Goal: Task Accomplishment & Management: Use online tool/utility

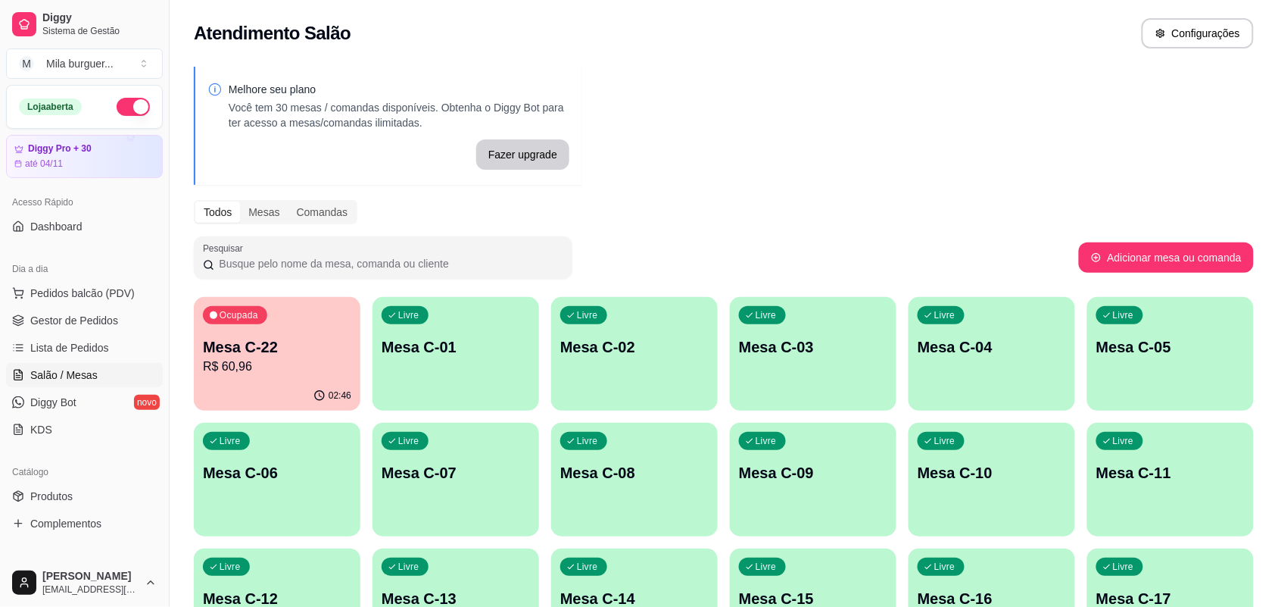
click at [257, 335] on div "Ocupada Mesa C-22 R$ 60,96" at bounding box center [277, 339] width 167 height 84
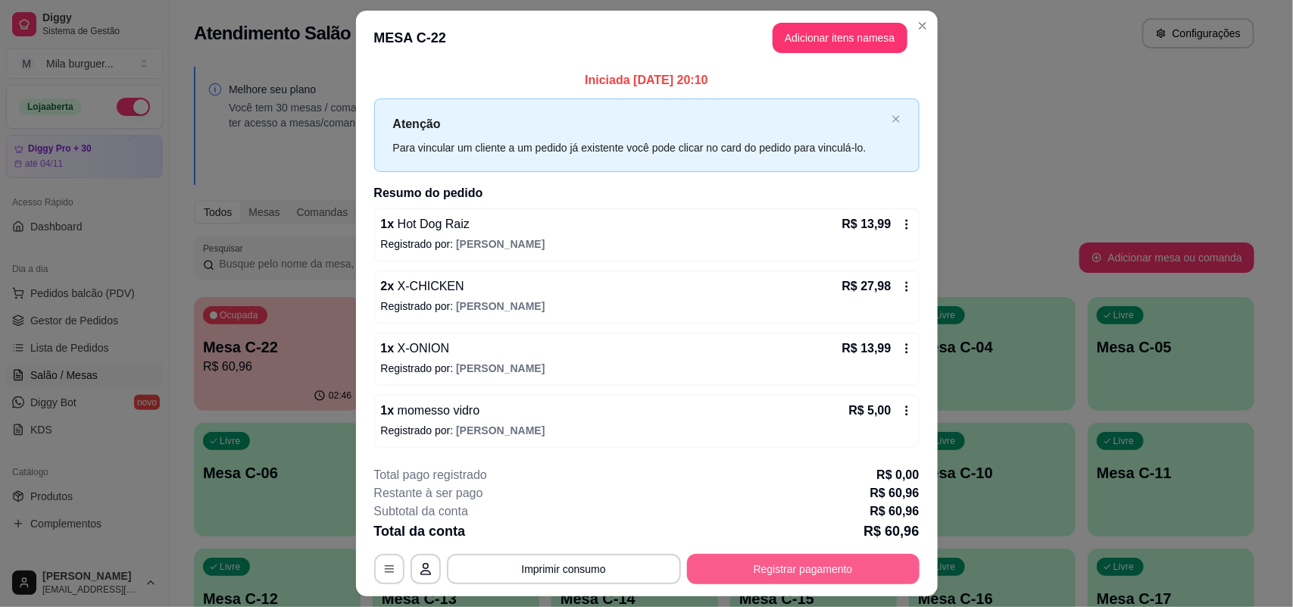
click at [744, 559] on button "Registrar pagamento" at bounding box center [803, 569] width 232 height 30
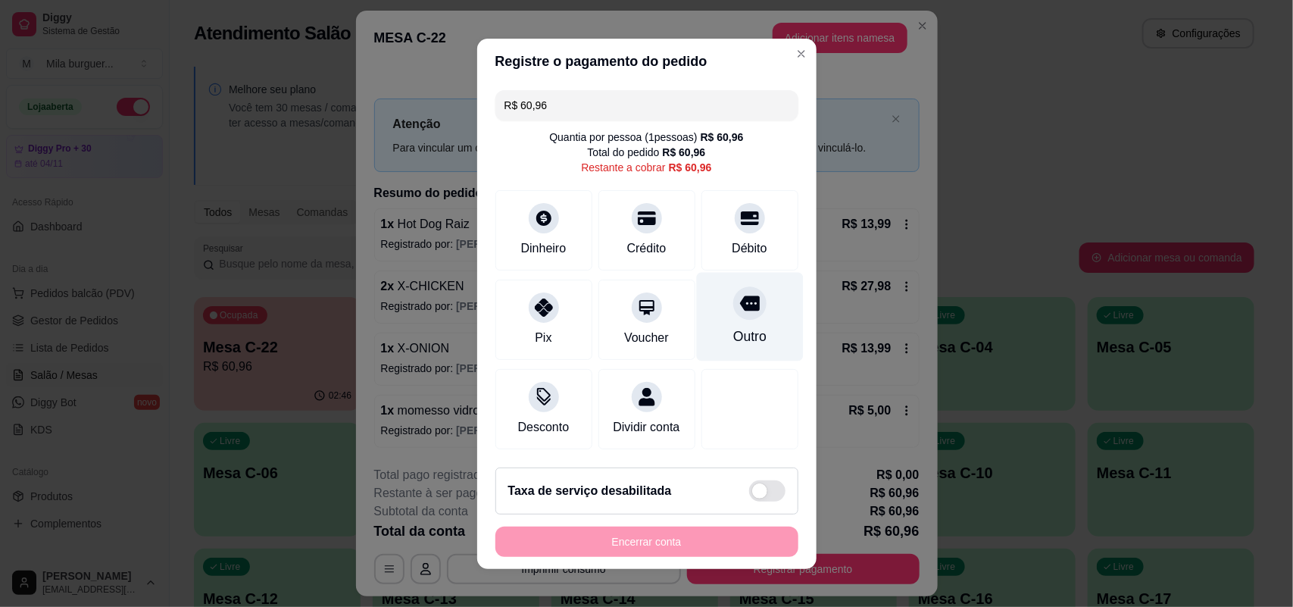
click at [732, 330] on div "Outro" at bounding box center [748, 336] width 33 height 20
type input "R$ 0,00"
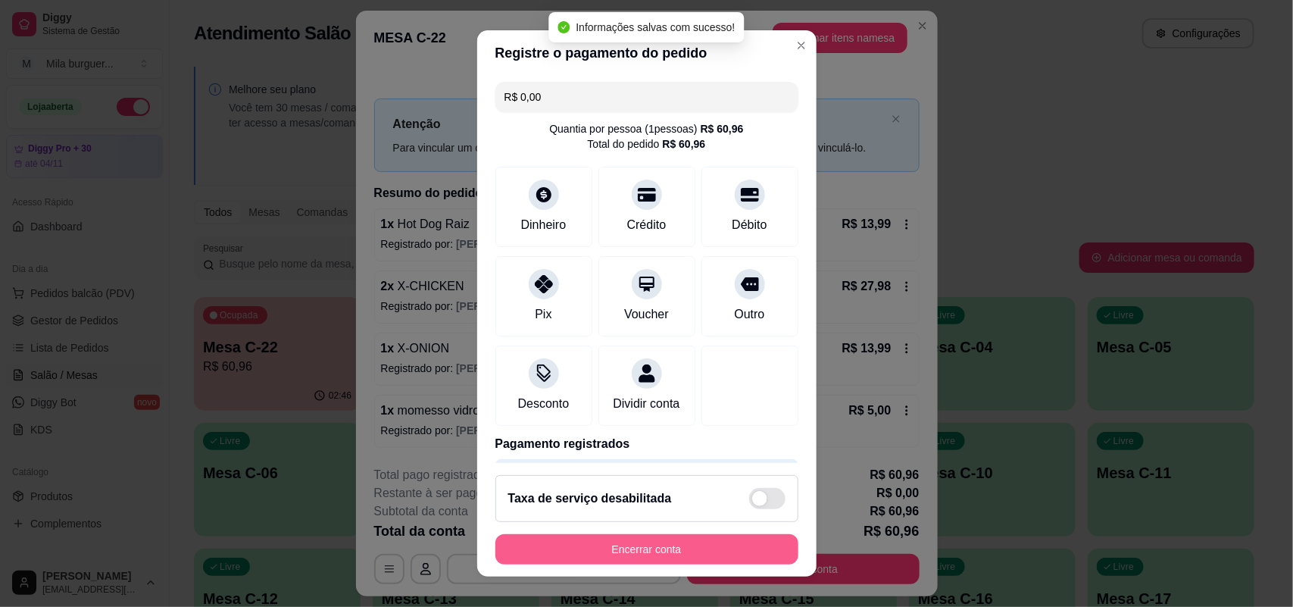
click at [718, 540] on button "Encerrar conta" at bounding box center [646, 549] width 303 height 30
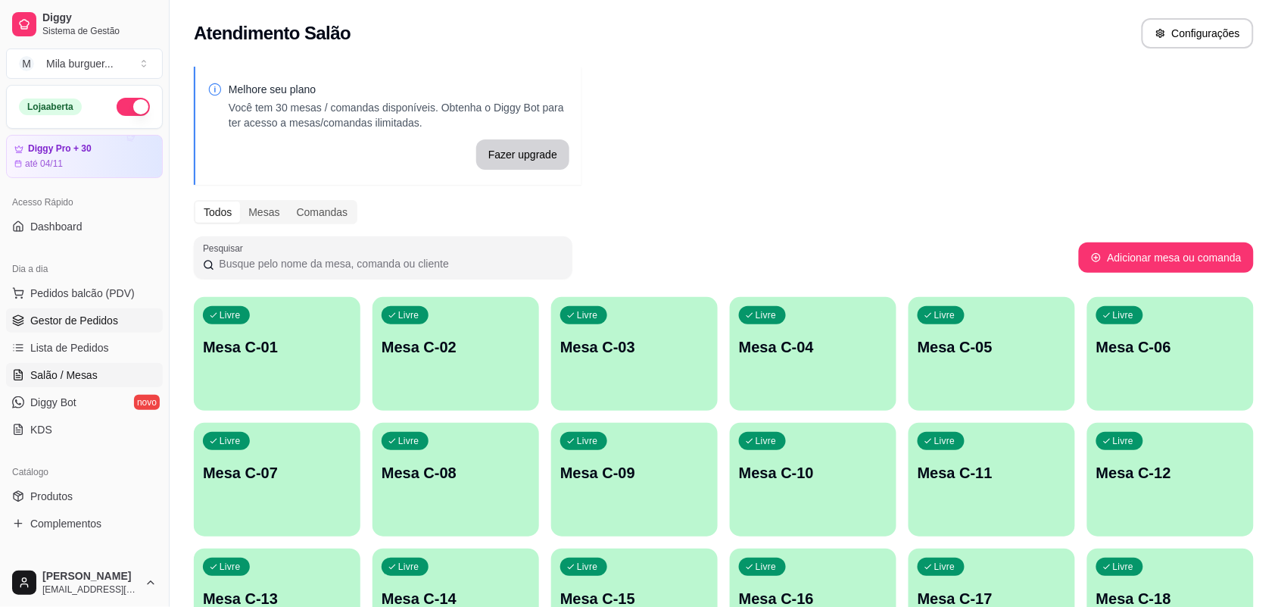
click at [80, 314] on span "Gestor de Pedidos" at bounding box center [74, 320] width 88 height 15
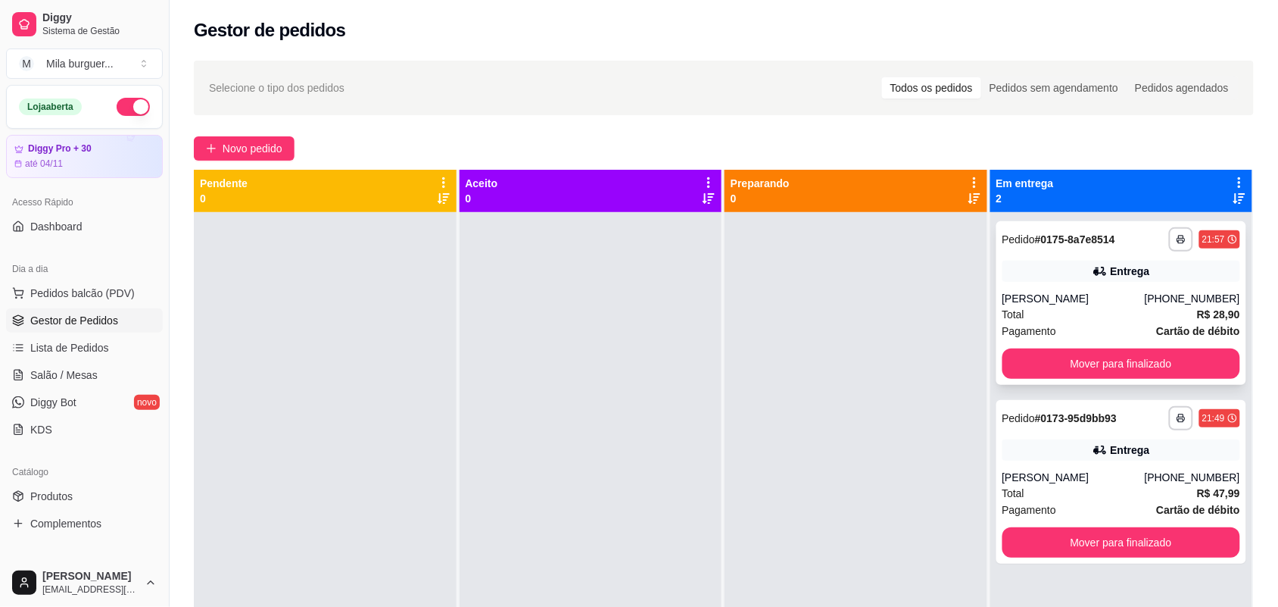
click at [1089, 324] on div "Pagamento Cartão de débito" at bounding box center [1122, 331] width 239 height 17
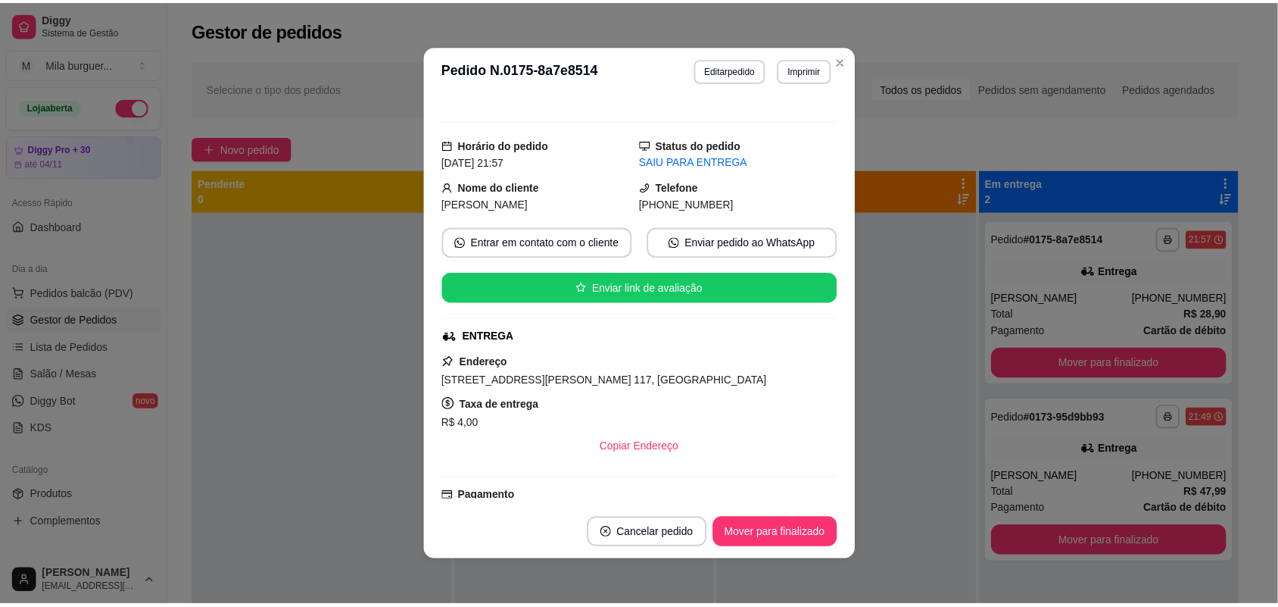
scroll to position [284, 0]
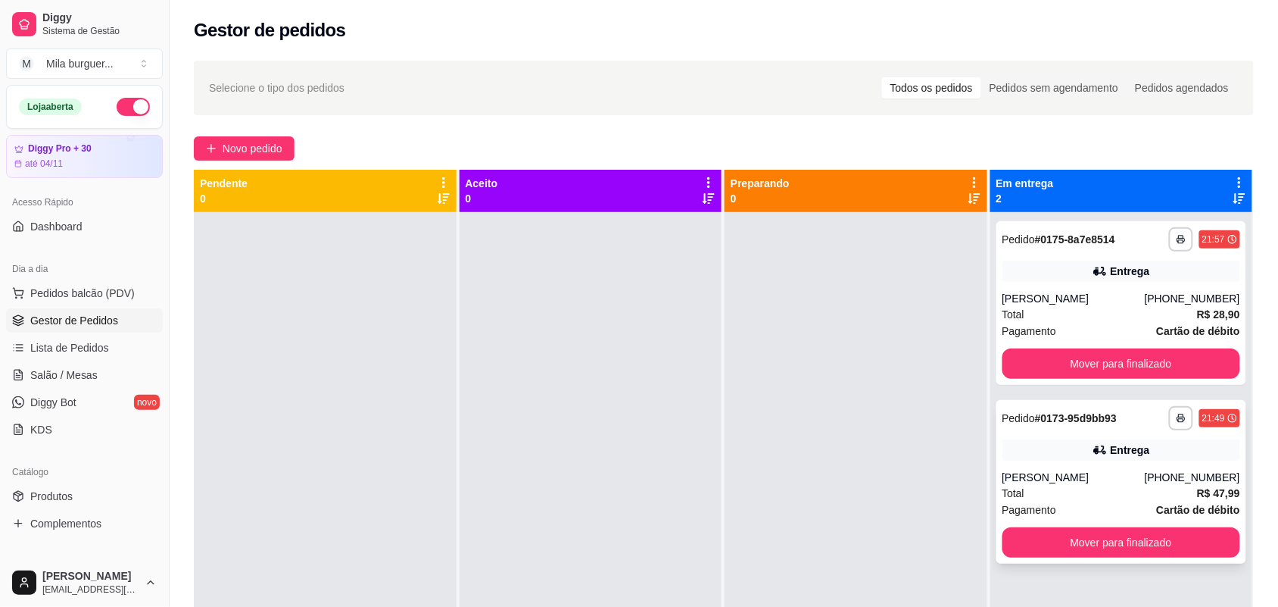
click at [1064, 451] on div "Entrega" at bounding box center [1122, 449] width 239 height 21
click at [1079, 369] on button "Mover para finalizado" at bounding box center [1122, 363] width 239 height 30
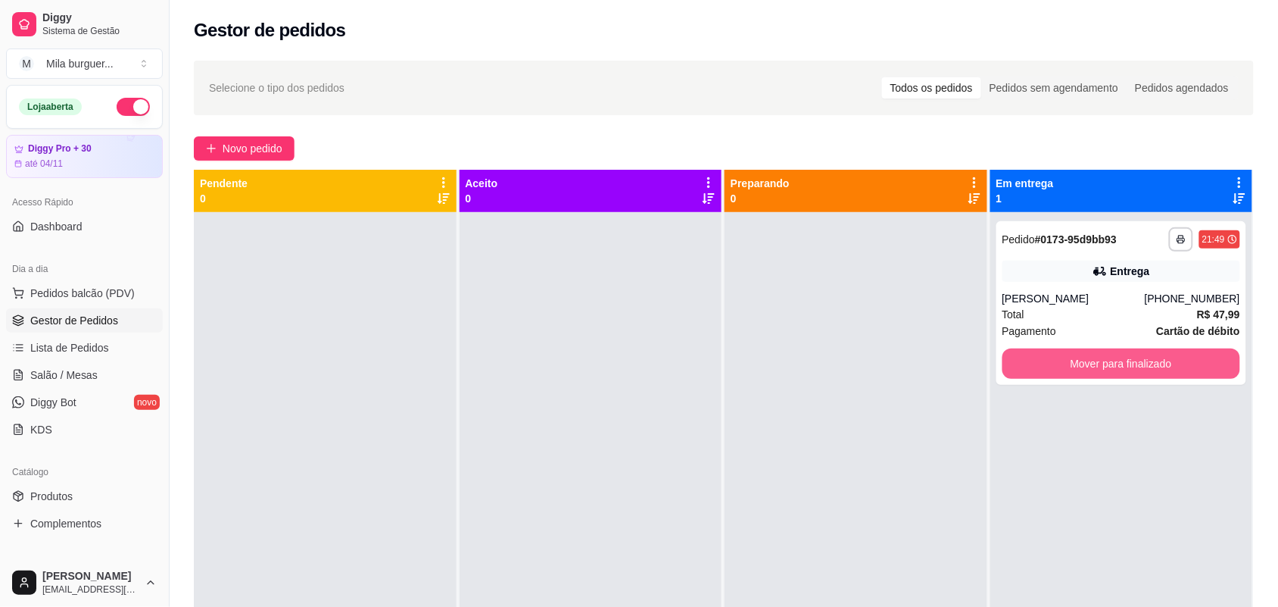
click at [1079, 369] on button "Mover para finalizado" at bounding box center [1122, 363] width 239 height 30
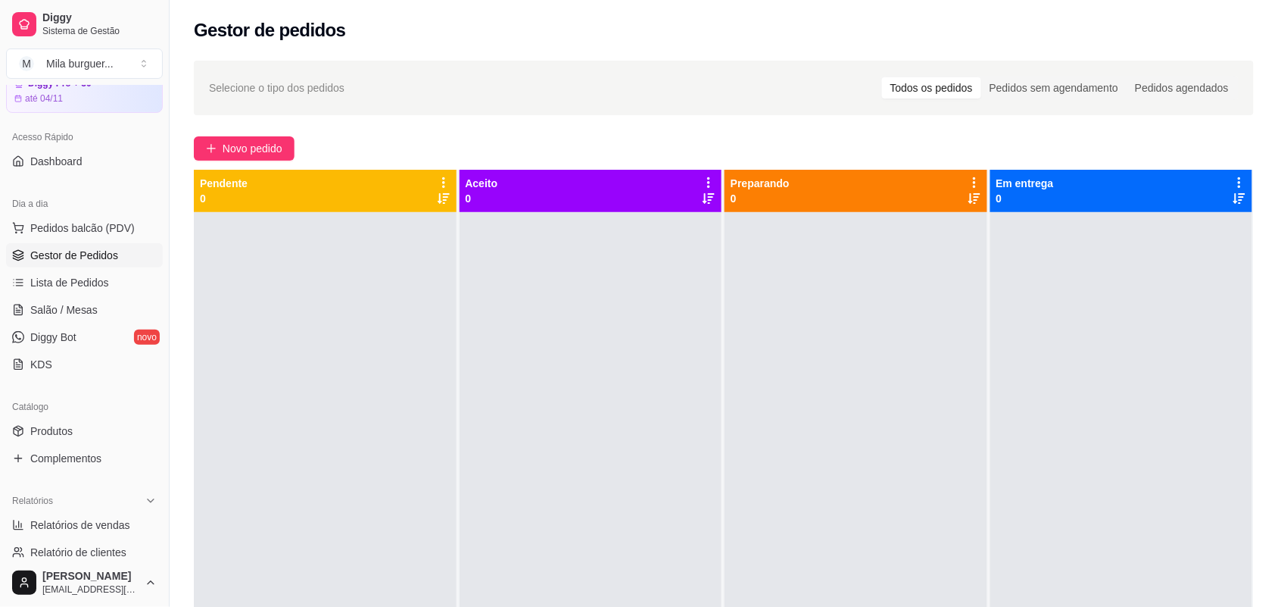
scroll to position [95, 0]
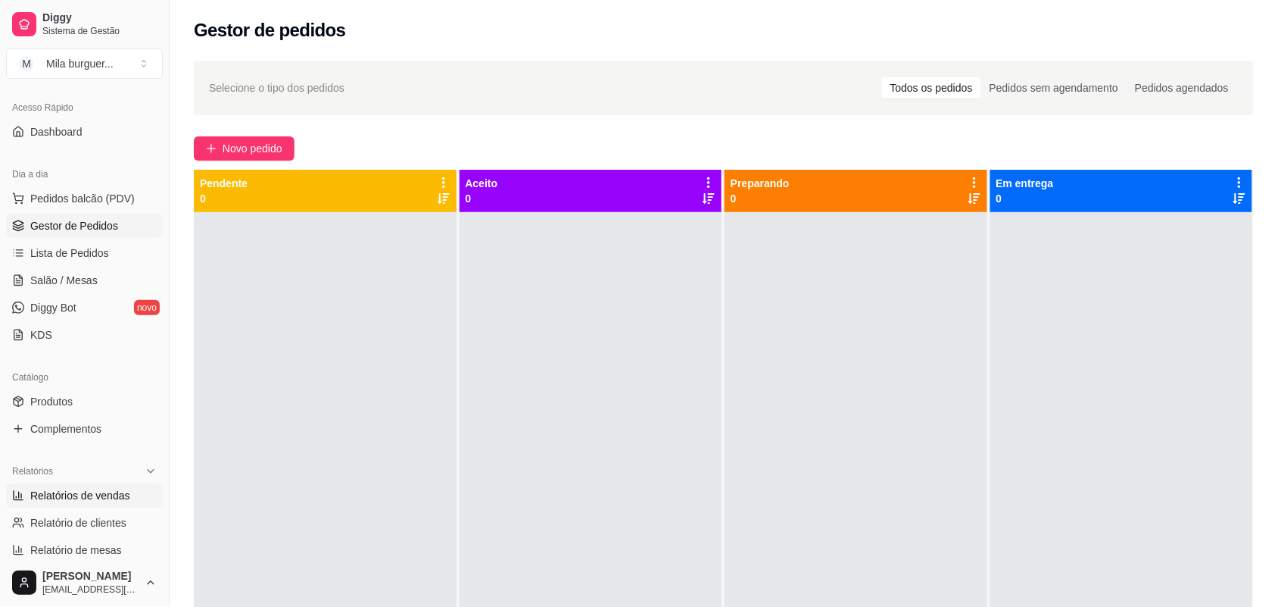
click at [88, 497] on span "Relatórios de vendas" at bounding box center [80, 495] width 100 height 15
select select "ALL"
select select "0"
